Goal: Task Accomplishment & Management: Use online tool/utility

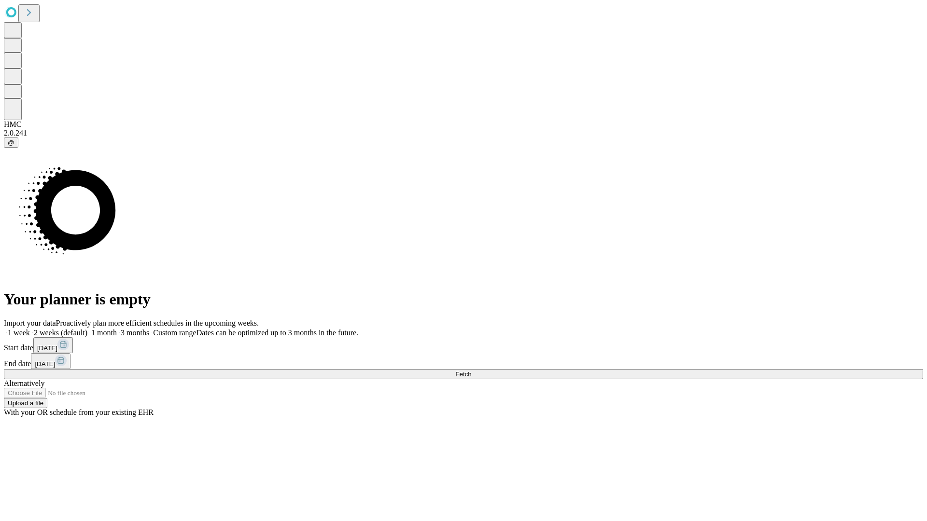
click at [471, 371] on span "Fetch" at bounding box center [463, 374] width 16 height 7
